Goal: Task Accomplishment & Management: Complete application form

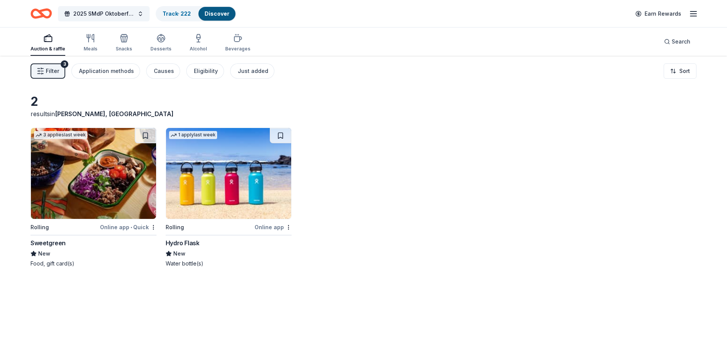
click at [69, 185] on img at bounding box center [93, 173] width 125 height 91
click at [229, 182] on img at bounding box center [228, 173] width 125 height 91
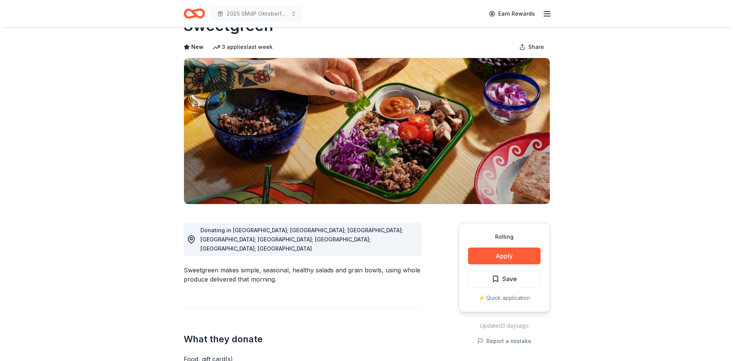
scroll to position [76, 0]
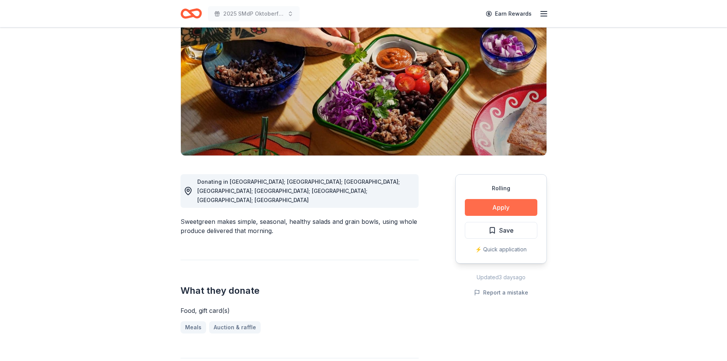
click at [512, 201] on button "Apply" at bounding box center [501, 207] width 72 height 17
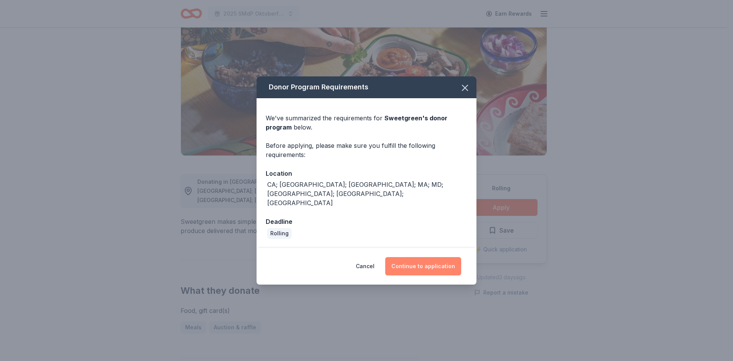
click at [411, 258] on button "Continue to application" at bounding box center [423, 266] width 76 height 18
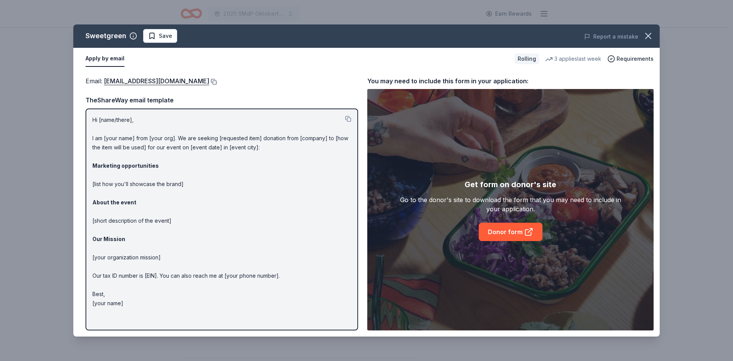
click at [209, 81] on button at bounding box center [213, 82] width 8 height 6
click at [507, 229] on link "Donor form" at bounding box center [510, 231] width 64 height 18
click at [503, 230] on link "Donor form" at bounding box center [510, 231] width 64 height 18
click at [167, 39] on span "Save" at bounding box center [165, 35] width 13 height 9
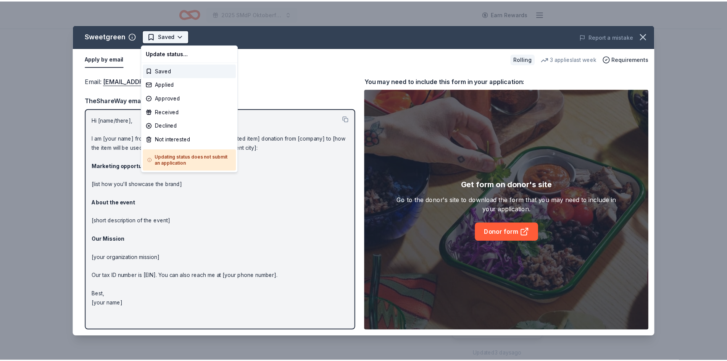
scroll to position [0, 0]
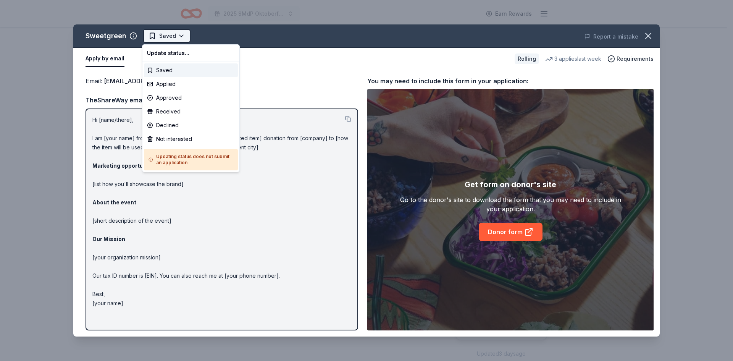
click at [179, 35] on html "2025 SMdP Oktoberfest Earn Rewards Rolling Share Sweetgreen New 3 applies last …" at bounding box center [366, 180] width 733 height 361
click at [172, 83] on div "Applied" at bounding box center [191, 84] width 94 height 14
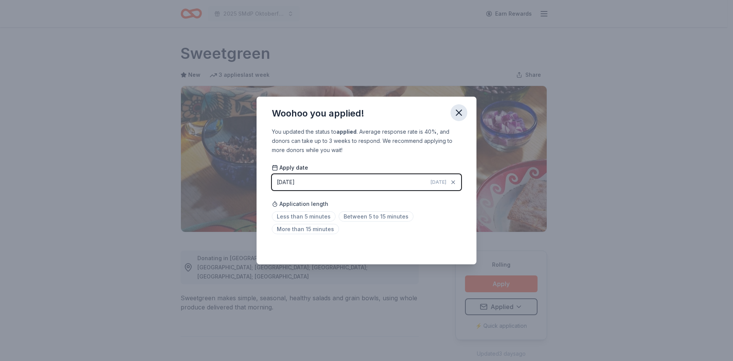
click at [459, 107] on icon "button" at bounding box center [458, 112] width 11 height 11
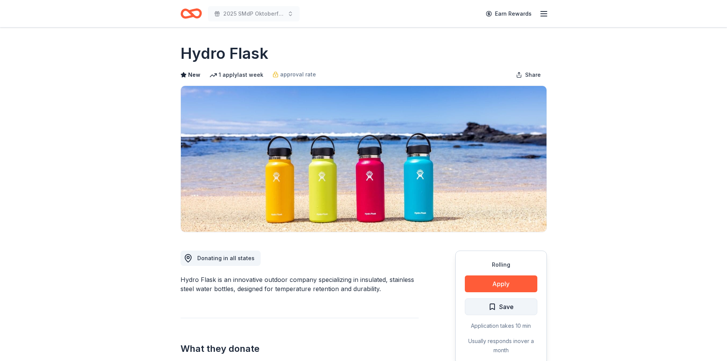
click at [520, 308] on button "Save" at bounding box center [501, 306] width 72 height 17
click at [520, 308] on html "2025 SMdP Oktoberfest Earn Rewards Rolling Share Hydro Flask New 1 apply last w…" at bounding box center [363, 180] width 727 height 361
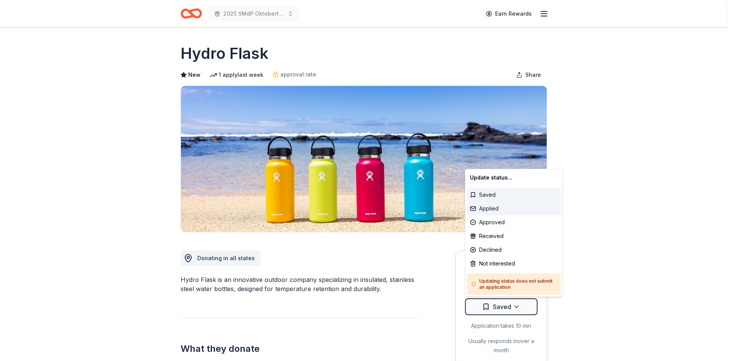
click at [504, 209] on div "Applied" at bounding box center [514, 208] width 94 height 14
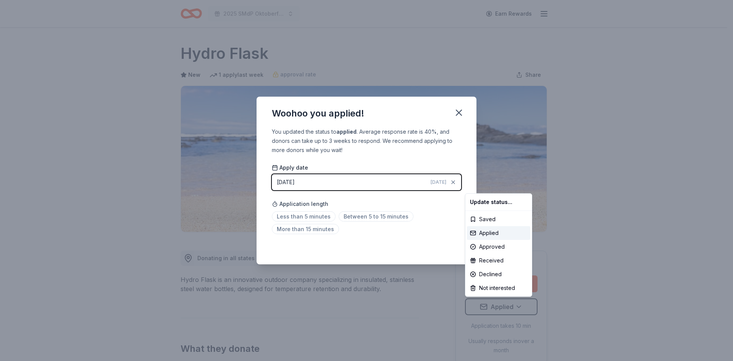
click at [454, 109] on html "2025 SMdP Oktoberfest Earn Rewards Rolling Share Hydro Flask New 1 apply last w…" at bounding box center [366, 180] width 733 height 361
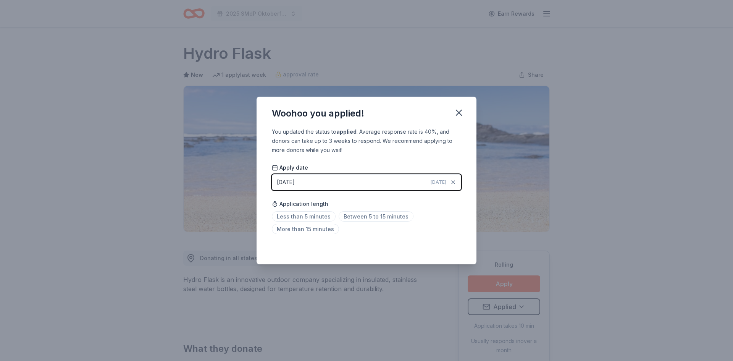
click at [507, 285] on div "Woohoo you applied! You updated the status to applied . Average response rate i…" at bounding box center [366, 180] width 733 height 361
click at [457, 111] on icon "button" at bounding box center [458, 112] width 5 height 5
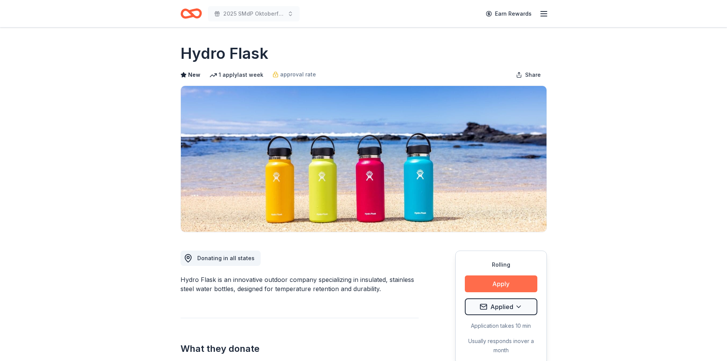
click at [499, 285] on button "Apply" at bounding box center [501, 283] width 72 height 17
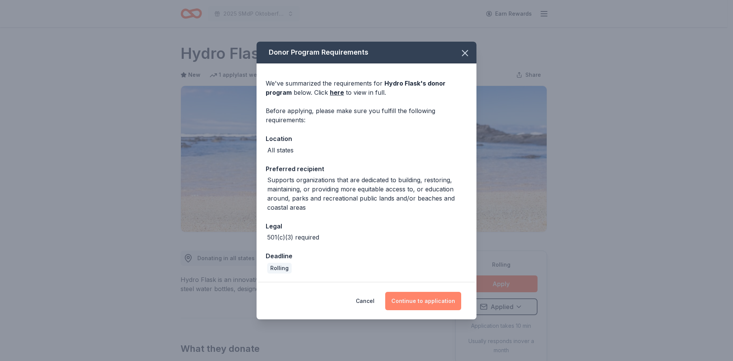
click at [417, 307] on button "Continue to application" at bounding box center [423, 301] width 76 height 18
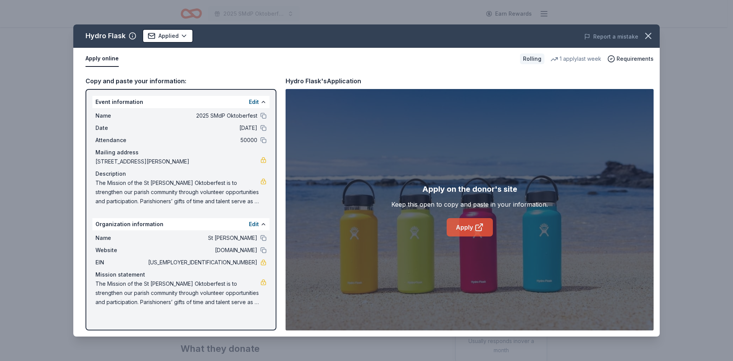
click at [464, 234] on link "Apply" at bounding box center [469, 227] width 46 height 18
click at [183, 34] on html "2025 SMdP Oktoberfest Earn Rewards Rolling Share Hydro Flask New 1 apply last w…" at bounding box center [366, 180] width 733 height 361
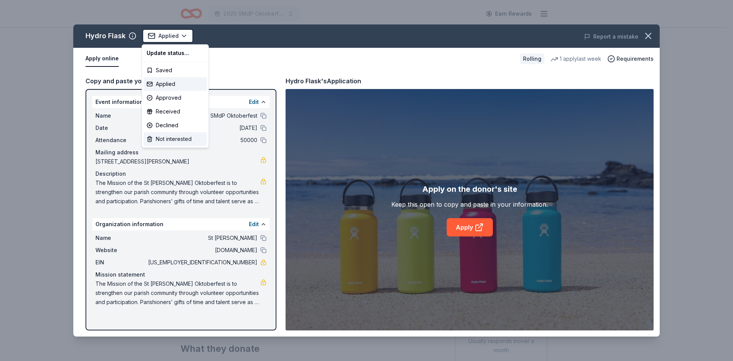
click at [185, 138] on div "Not interested" at bounding box center [174, 139] width 63 height 14
